Goal: Task Accomplishment & Management: Complete application form

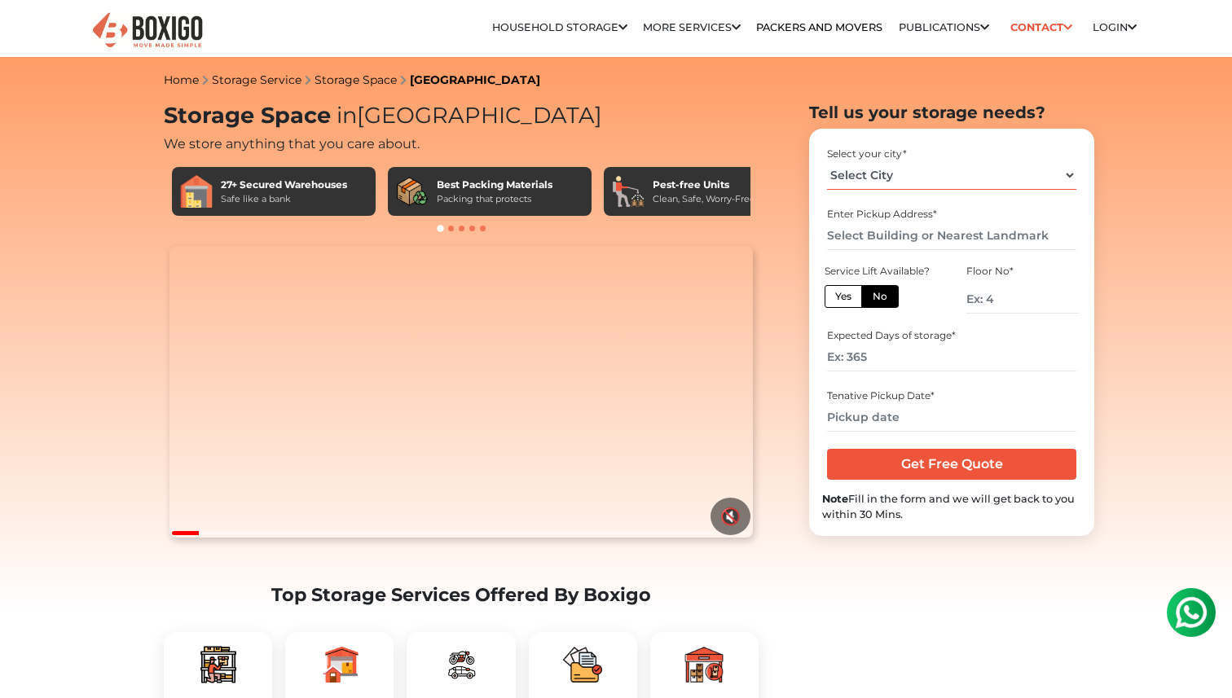
click at [939, 174] on select "Select City [GEOGRAPHIC_DATA] [GEOGRAPHIC_DATA] [GEOGRAPHIC_DATA] [GEOGRAPHIC_D…" at bounding box center [951, 175] width 249 height 29
select select "[GEOGRAPHIC_DATA]"
click at [827, 161] on select "Select City [GEOGRAPHIC_DATA] [GEOGRAPHIC_DATA] [GEOGRAPHIC_DATA] [GEOGRAPHIC_D…" at bounding box center [951, 175] width 249 height 29
click at [929, 234] on input "text" at bounding box center [951, 236] width 249 height 29
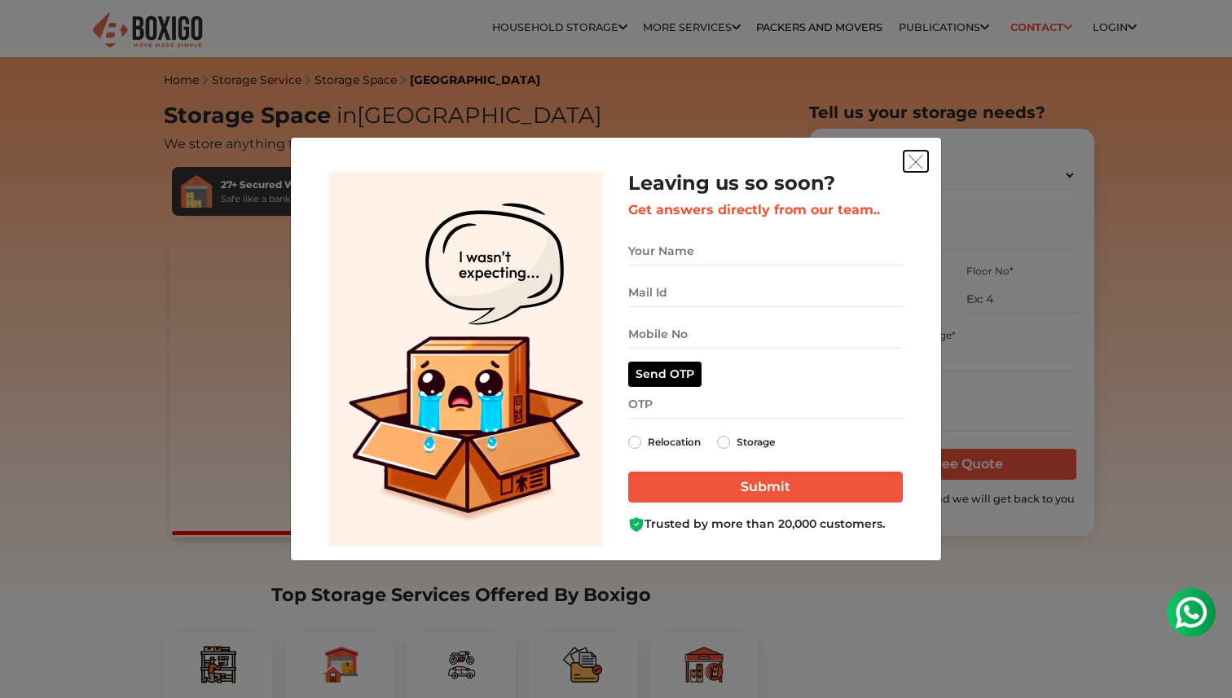
click at [918, 169] on img "get free quote dialog" at bounding box center [916, 162] width 15 height 15
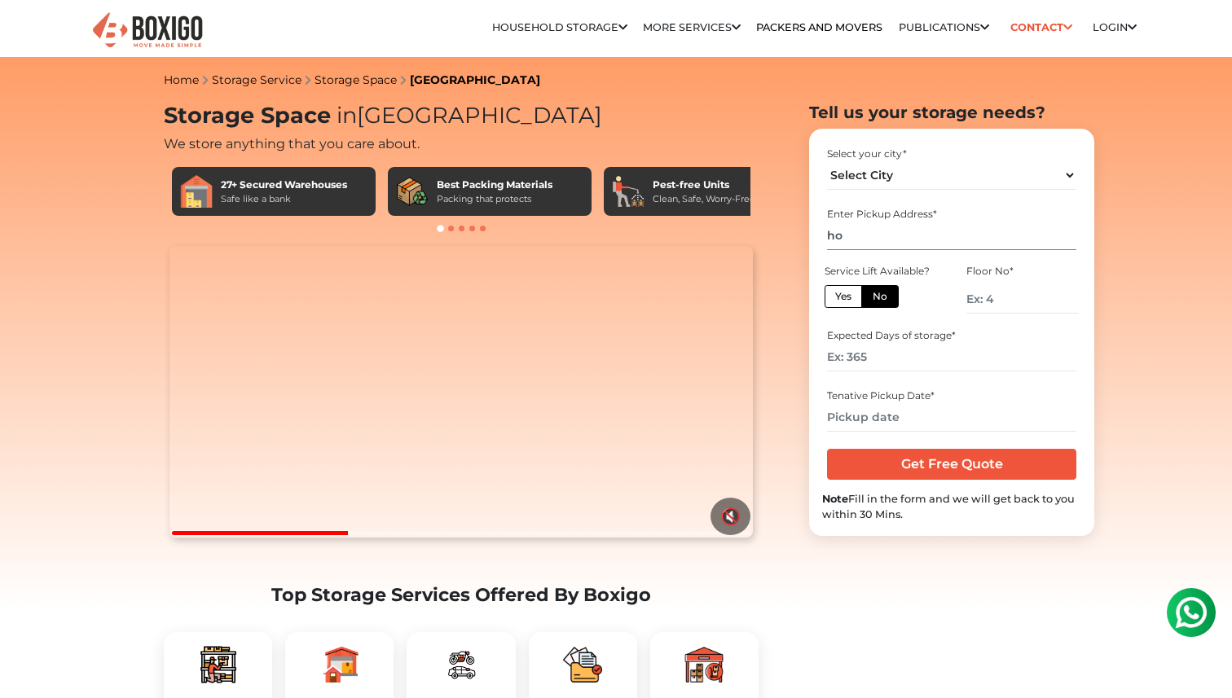
click at [866, 242] on input "ho" at bounding box center [951, 236] width 249 height 29
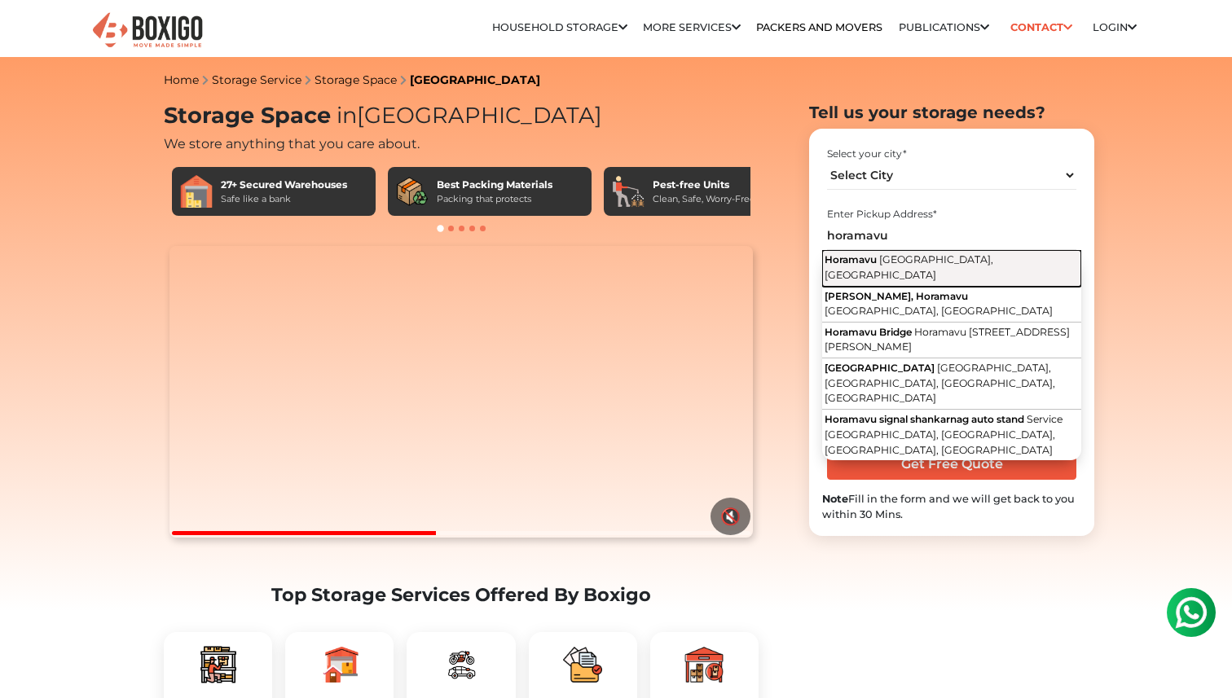
click at [905, 265] on span "[GEOGRAPHIC_DATA], [GEOGRAPHIC_DATA]" at bounding box center [909, 267] width 169 height 28
type input "Horamavu, [GEOGRAPHIC_DATA], [GEOGRAPHIC_DATA]"
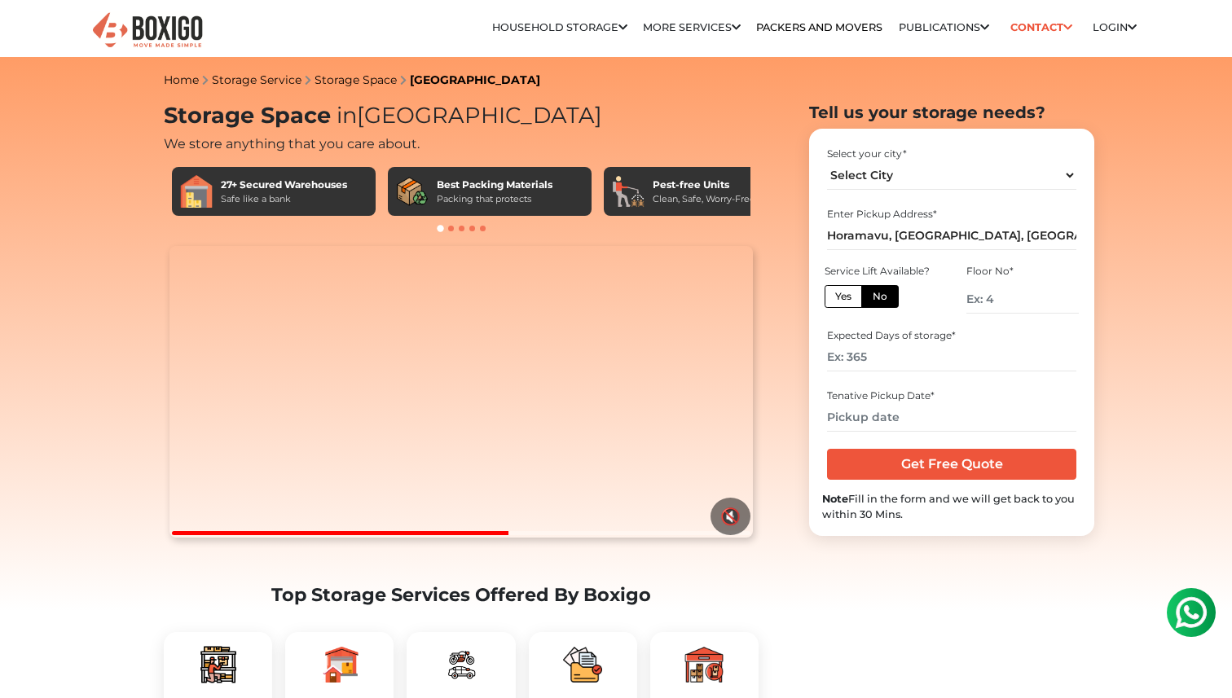
click at [854, 300] on label "Yes" at bounding box center [843, 296] width 37 height 23
click at [846, 300] on input "Yes" at bounding box center [840, 294] width 11 height 11
radio input "true"
click at [887, 295] on label "No" at bounding box center [879, 296] width 37 height 23
click at [883, 295] on input "No" at bounding box center [878, 294] width 11 height 11
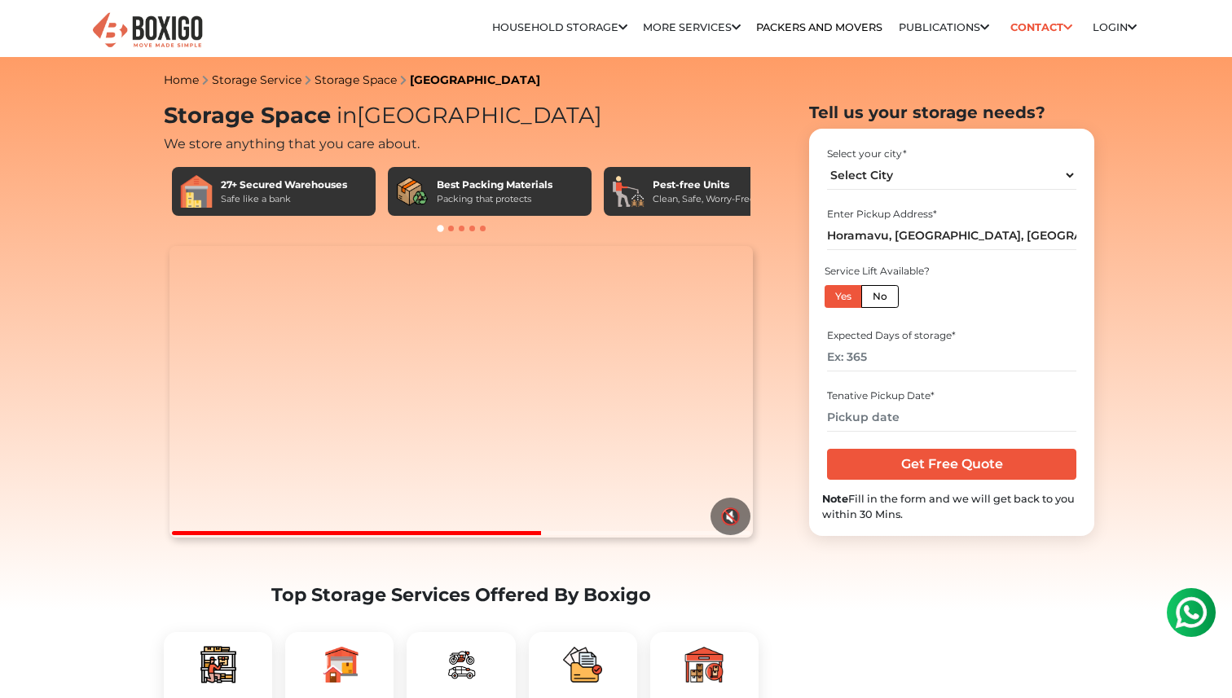
radio input "true"
click at [1001, 302] on input "number" at bounding box center [1023, 299] width 112 height 29
click at [852, 294] on label "Yes" at bounding box center [843, 296] width 37 height 23
click at [846, 294] on input "Yes" at bounding box center [840, 294] width 11 height 11
radio input "true"
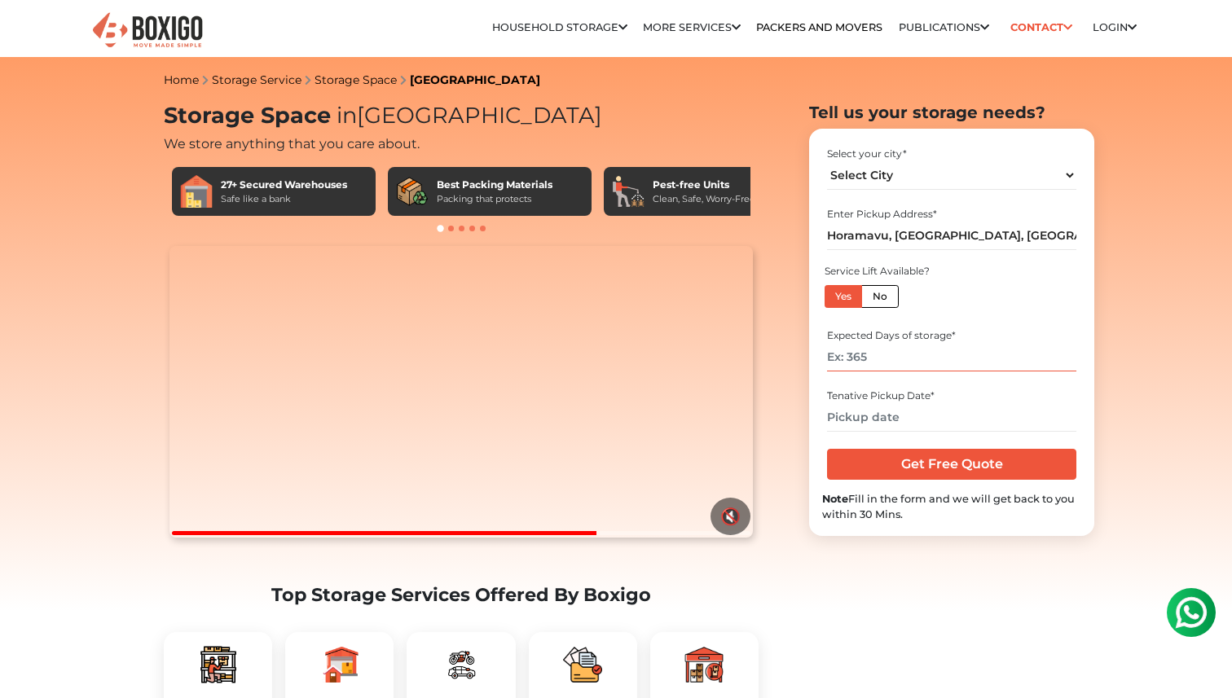
click at [884, 350] on input "number" at bounding box center [951, 357] width 249 height 29
